Goal: Complete application form: Complete application form

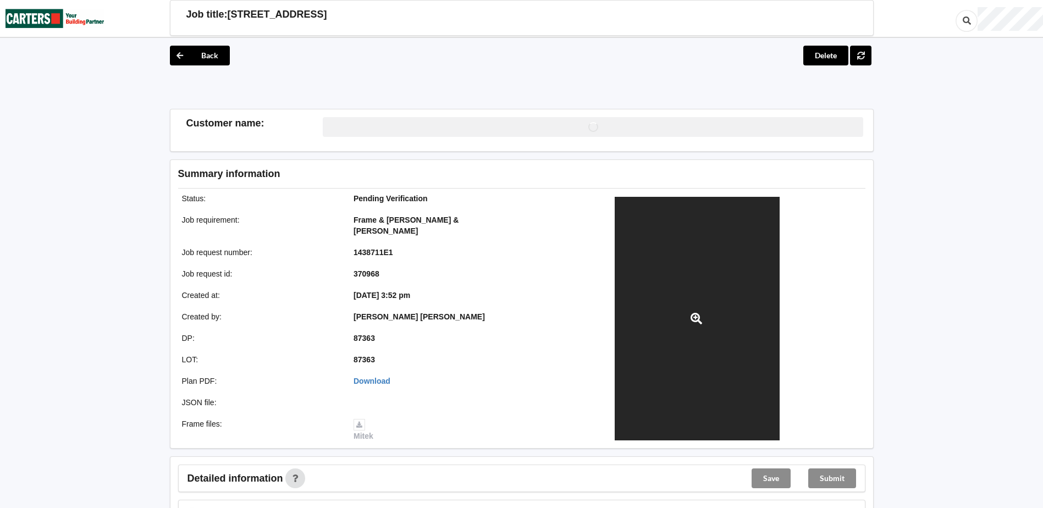
scroll to position [257, 0]
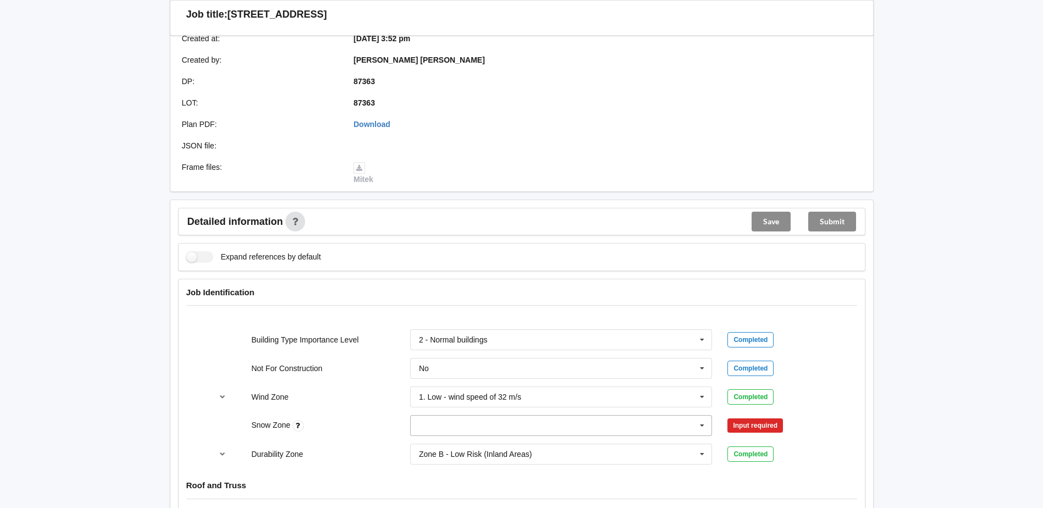
click at [525, 417] on input "text" at bounding box center [561, 426] width 301 height 20
click at [457, 293] on div "N0" at bounding box center [561, 303] width 301 height 20
click at [766, 421] on button "Confirm input" at bounding box center [760, 426] width 65 height 18
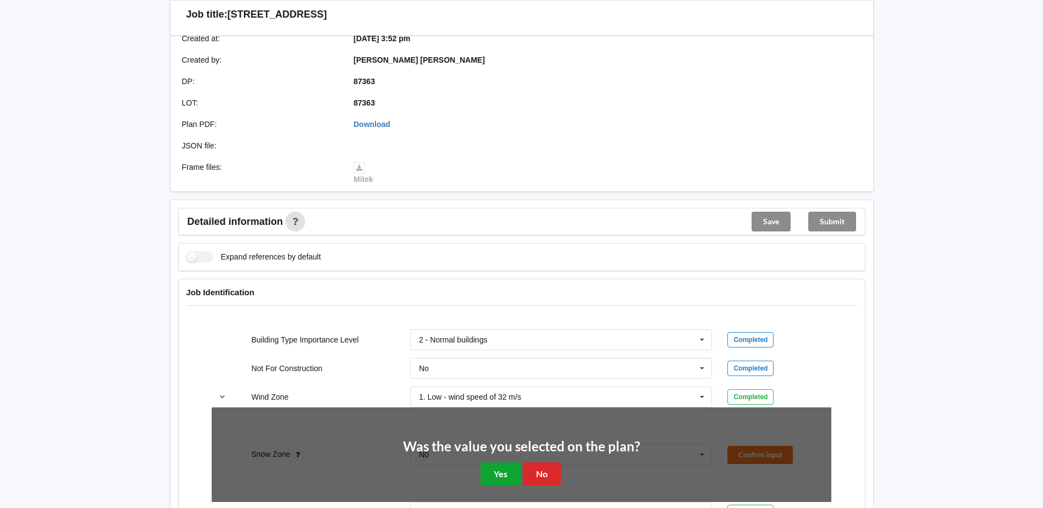
click at [499, 471] on button "Yes" at bounding box center [501, 474] width 40 height 23
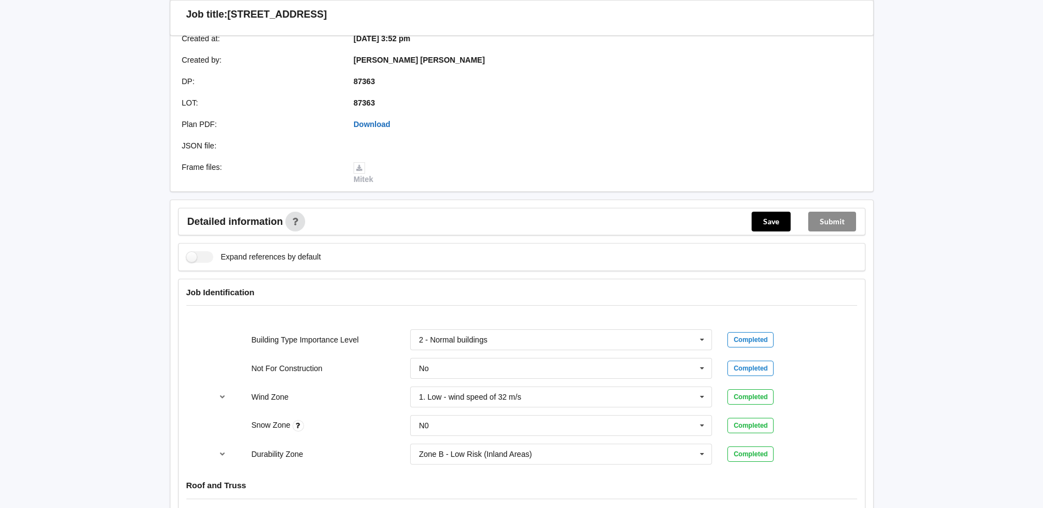
click at [366, 120] on link "Download" at bounding box center [372, 124] width 37 height 9
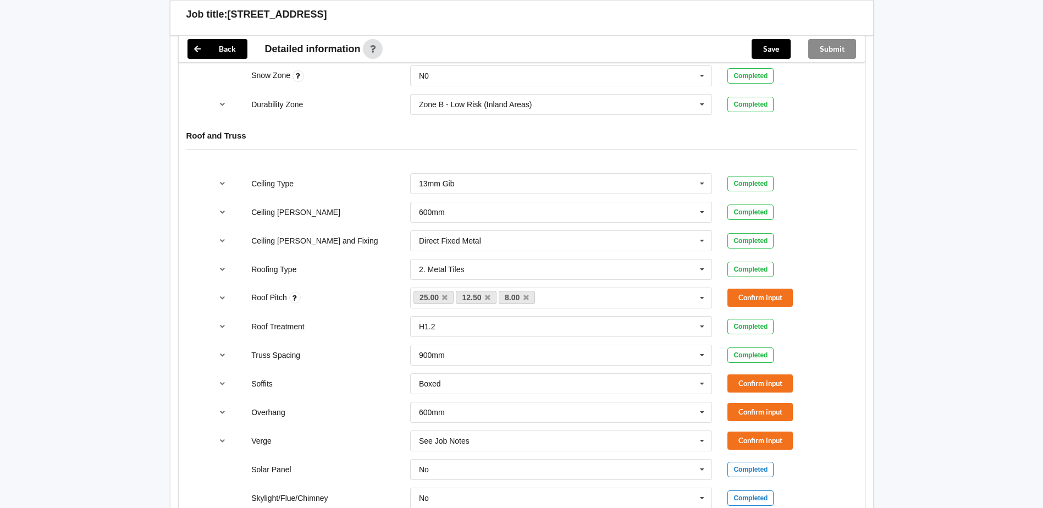
scroll to position [770, 0]
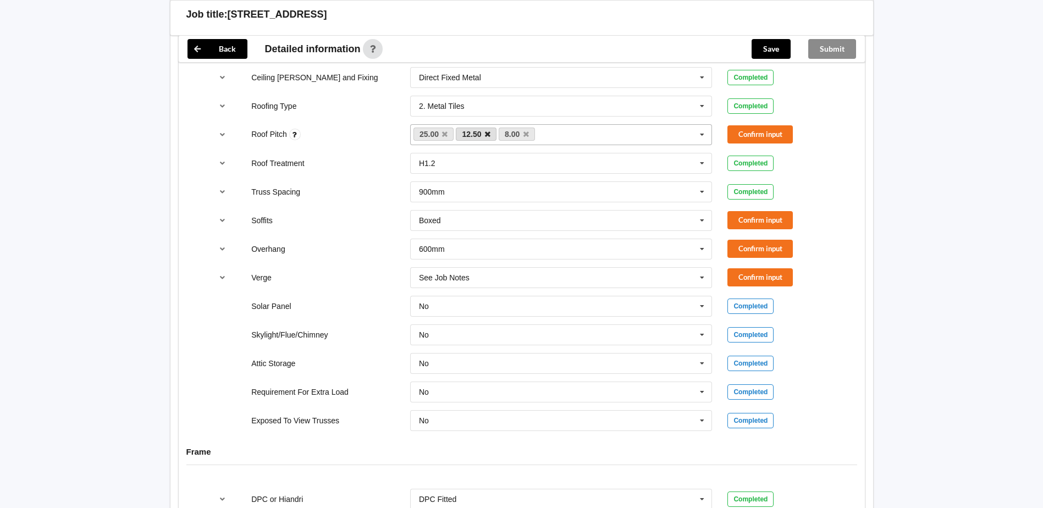
click at [490, 131] on icon at bounding box center [488, 134] width 6 height 7
click at [490, 128] on link "8.00" at bounding box center [474, 134] width 36 height 13
click at [487, 128] on link "8.00" at bounding box center [474, 134] width 36 height 13
click at [484, 131] on icon at bounding box center [484, 134] width 6 height 7
click at [747, 127] on button "Confirm input" at bounding box center [760, 134] width 65 height 18
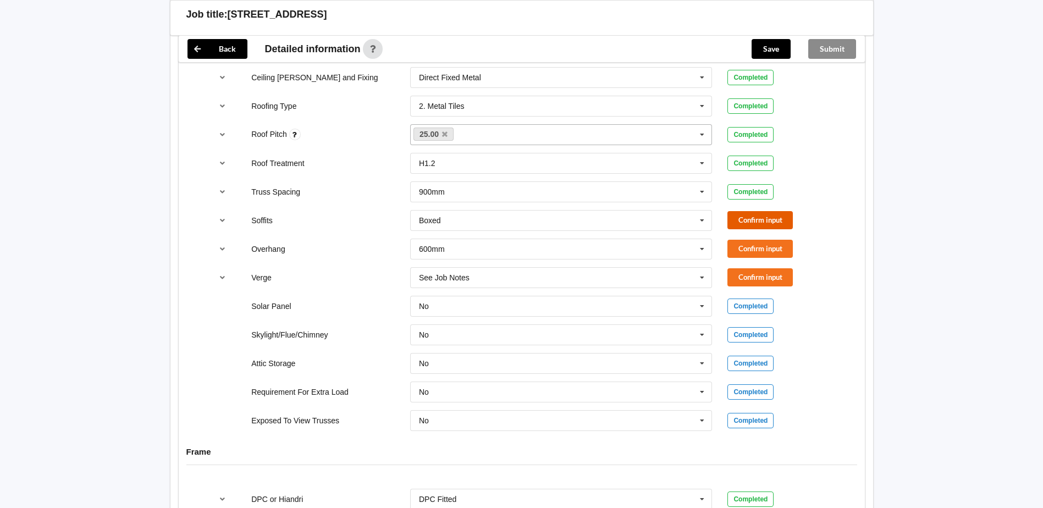
click at [760, 211] on button "Confirm input" at bounding box center [760, 220] width 65 height 18
click at [750, 240] on button "Confirm input" at bounding box center [760, 249] width 65 height 18
click at [606, 268] on input "text" at bounding box center [561, 278] width 301 height 20
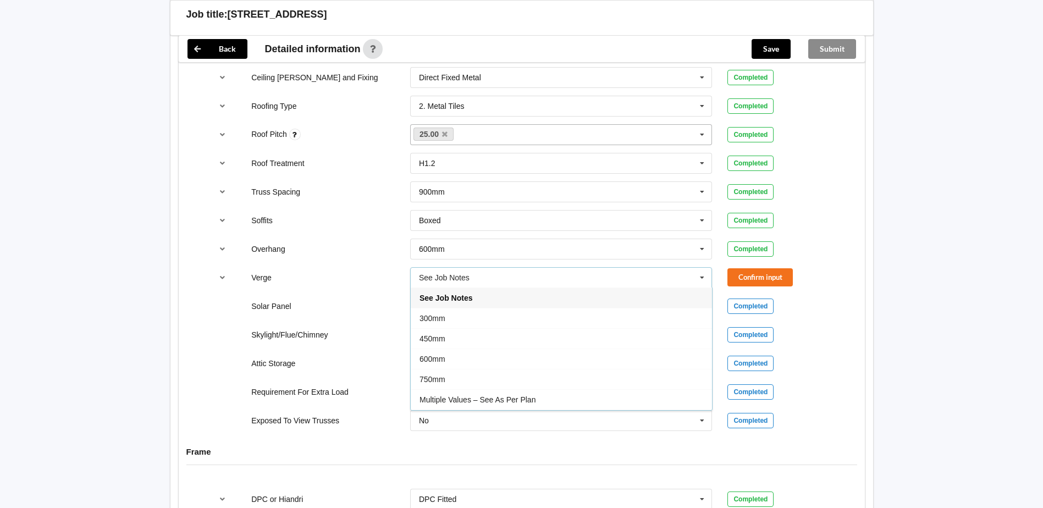
click at [454, 330] on div "450mm" at bounding box center [561, 338] width 301 height 20
click at [736, 268] on button "Confirm input" at bounding box center [760, 277] width 65 height 18
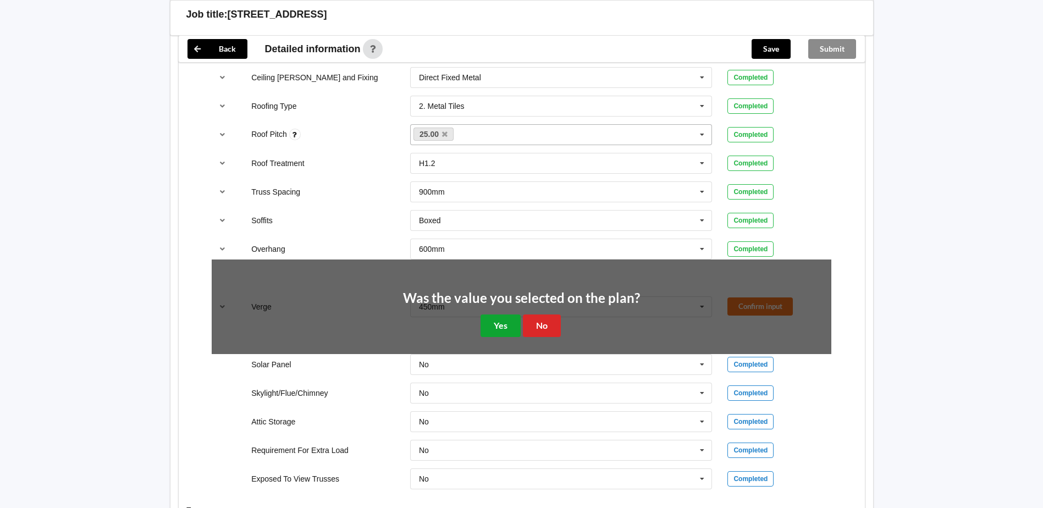
click at [493, 319] on button "Yes" at bounding box center [501, 326] width 40 height 23
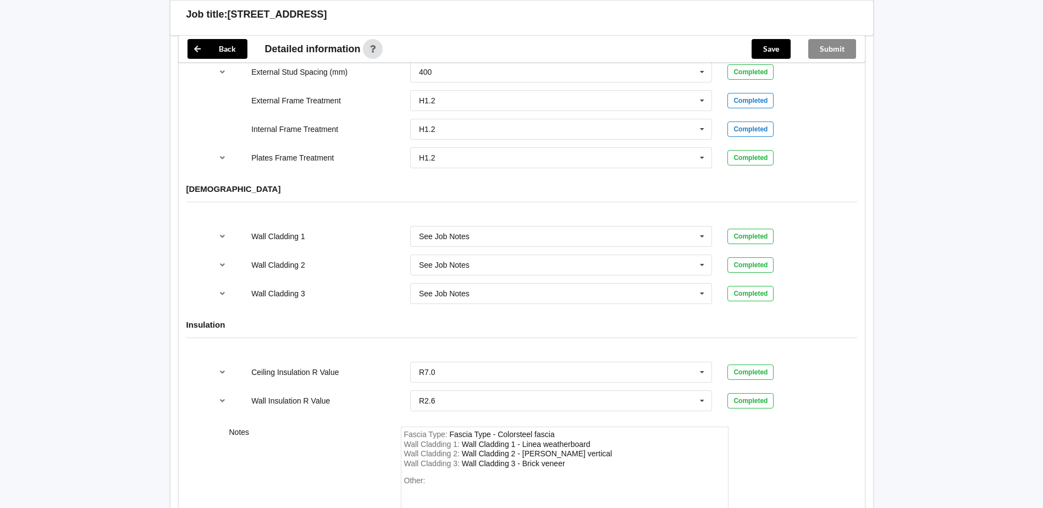
scroll to position [1027, 0]
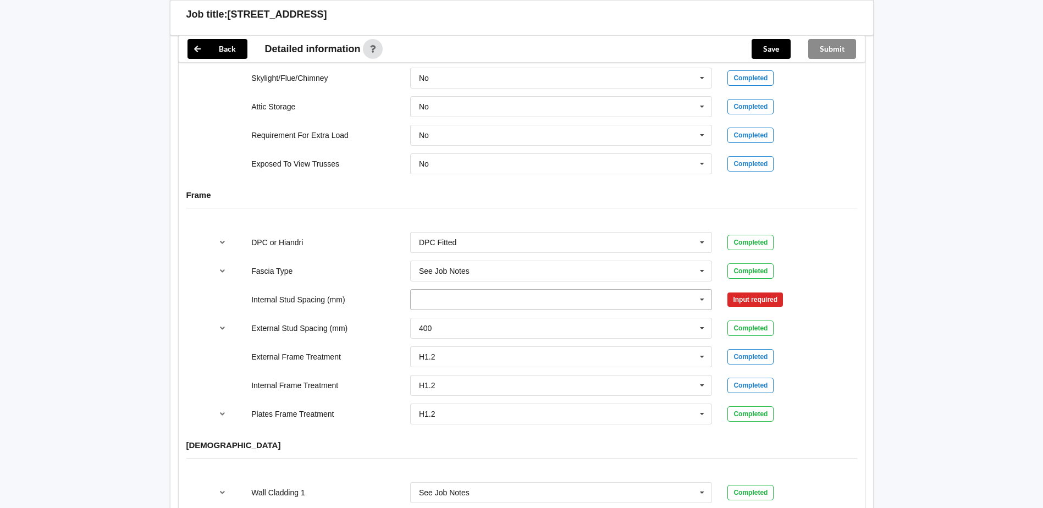
click at [573, 290] on input "text" at bounding box center [561, 300] width 301 height 20
click at [510, 417] on span "Multiple Values – See As Per Plan" at bounding box center [478, 421] width 116 height 9
click at [766, 296] on button "Confirm input" at bounding box center [760, 299] width 65 height 18
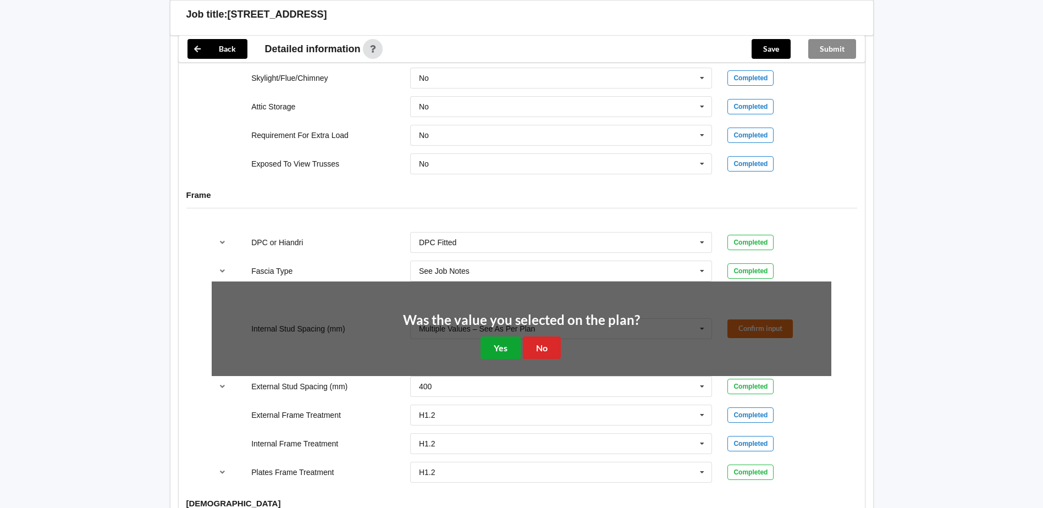
click at [508, 337] on button "Yes" at bounding box center [501, 348] width 40 height 23
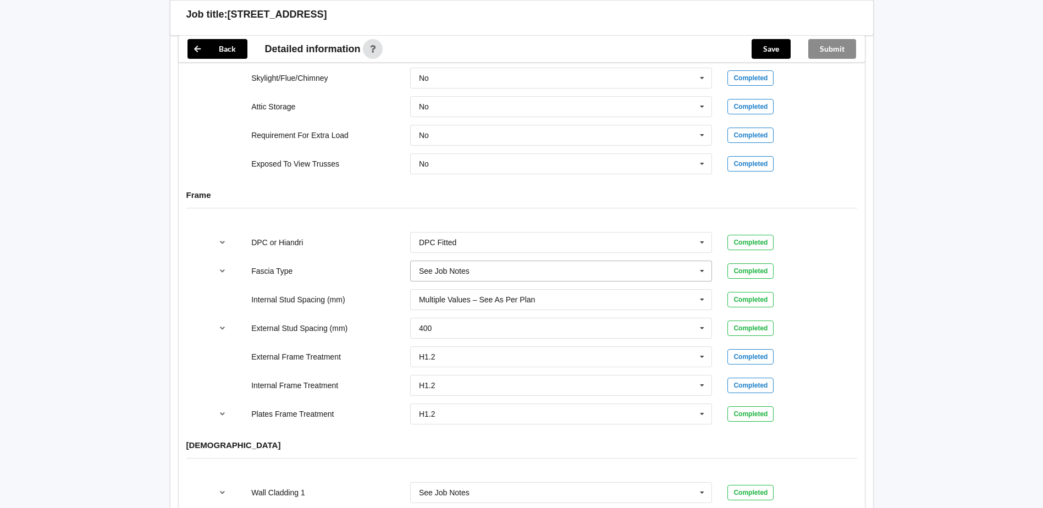
click at [510, 268] on input "text" at bounding box center [561, 271] width 301 height 20
type input "Interline 185"
click at [479, 287] on b "Interline 185" at bounding box center [455, 291] width 45 height 9
click at [772, 262] on button "Confirm input" at bounding box center [760, 271] width 65 height 18
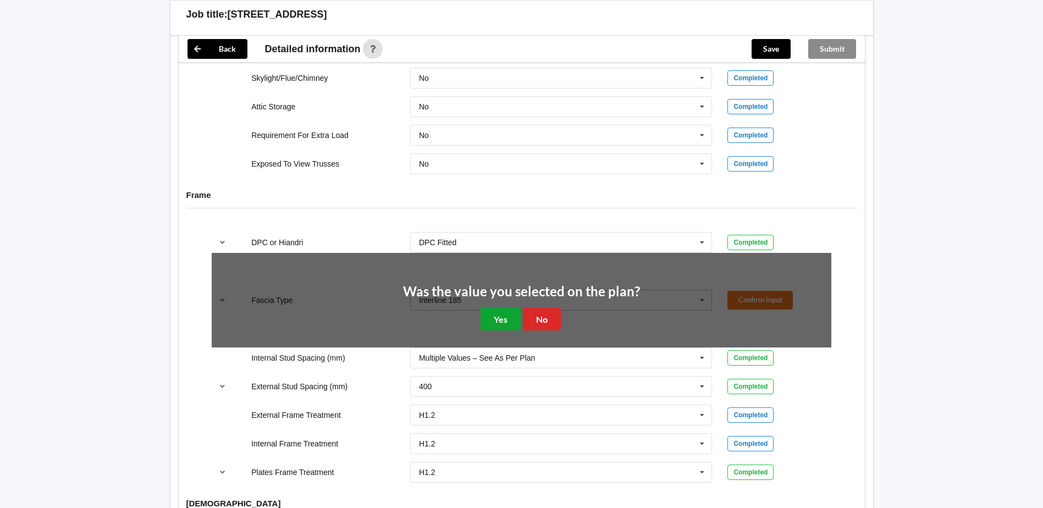
click at [502, 308] on button "Yes" at bounding box center [501, 319] width 40 height 23
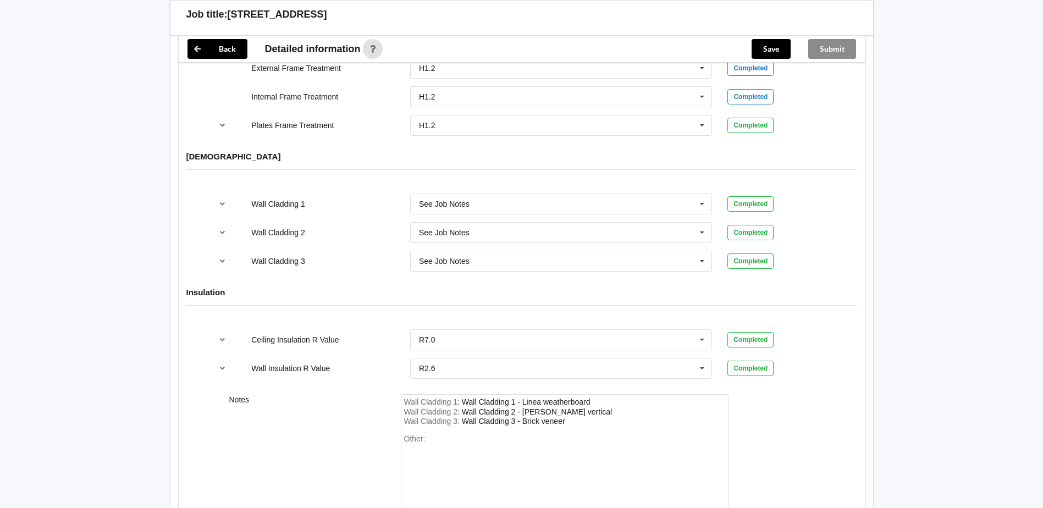
scroll to position [1390, 0]
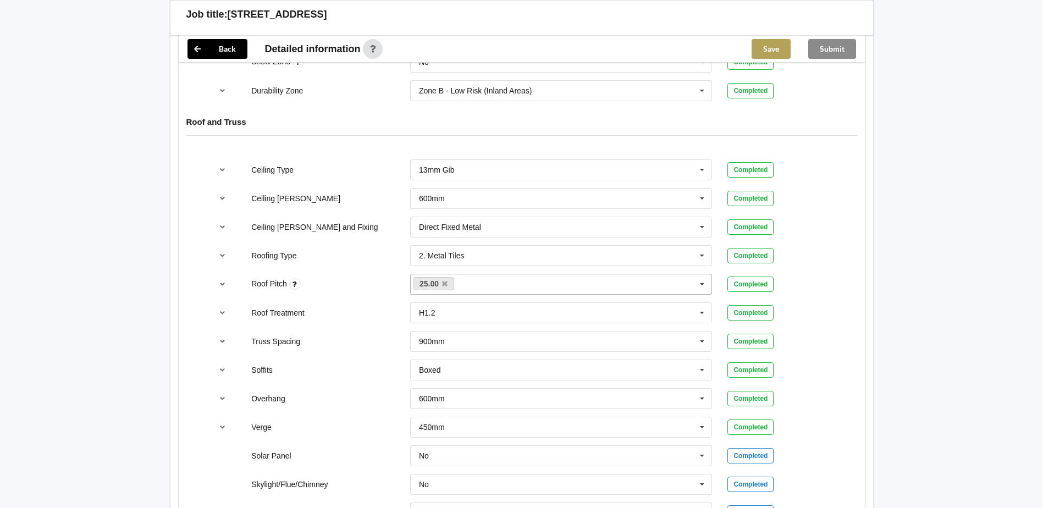
click at [781, 48] on button "Save" at bounding box center [771, 49] width 39 height 20
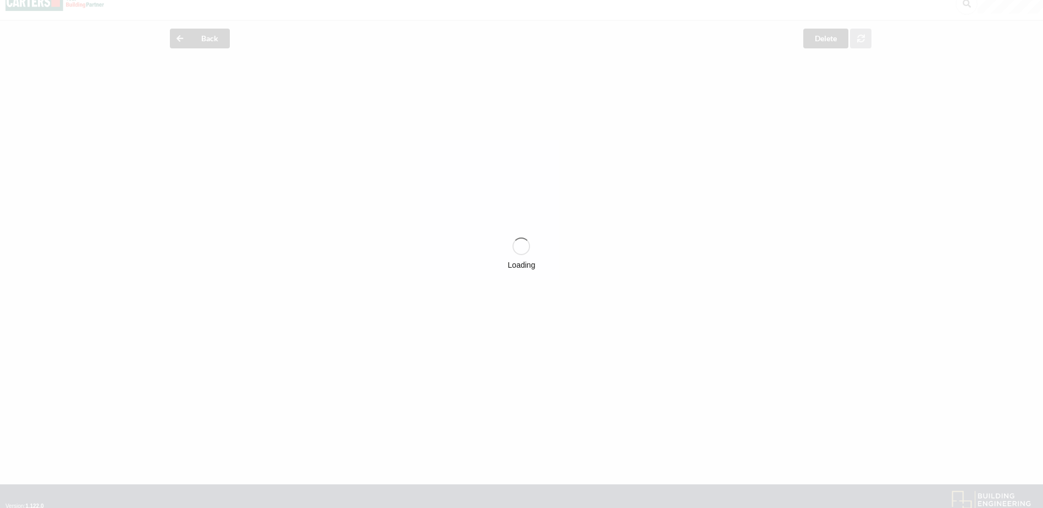
scroll to position [0, 0]
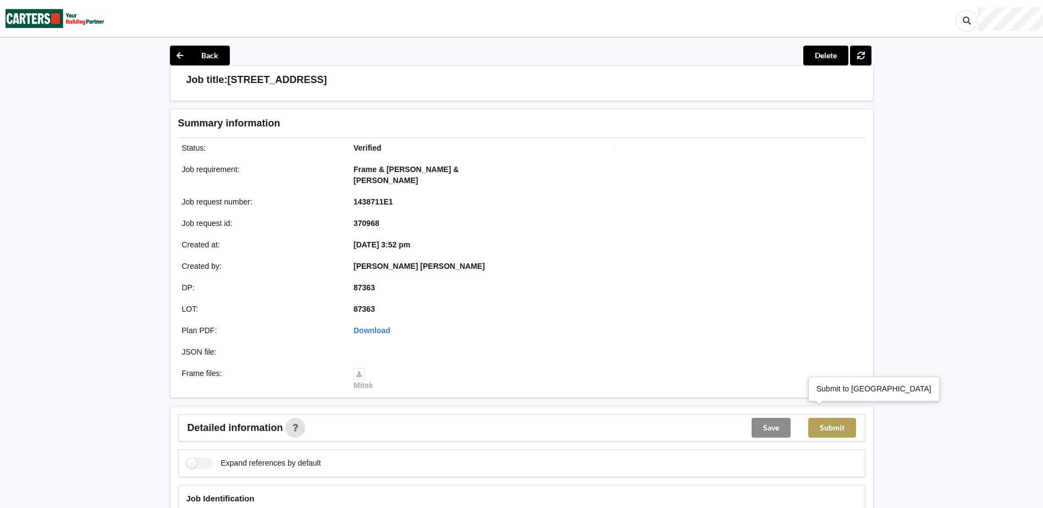
click at [855, 419] on button "Submit" at bounding box center [833, 428] width 48 height 20
